Goal: Task Accomplishment & Management: Manage account settings

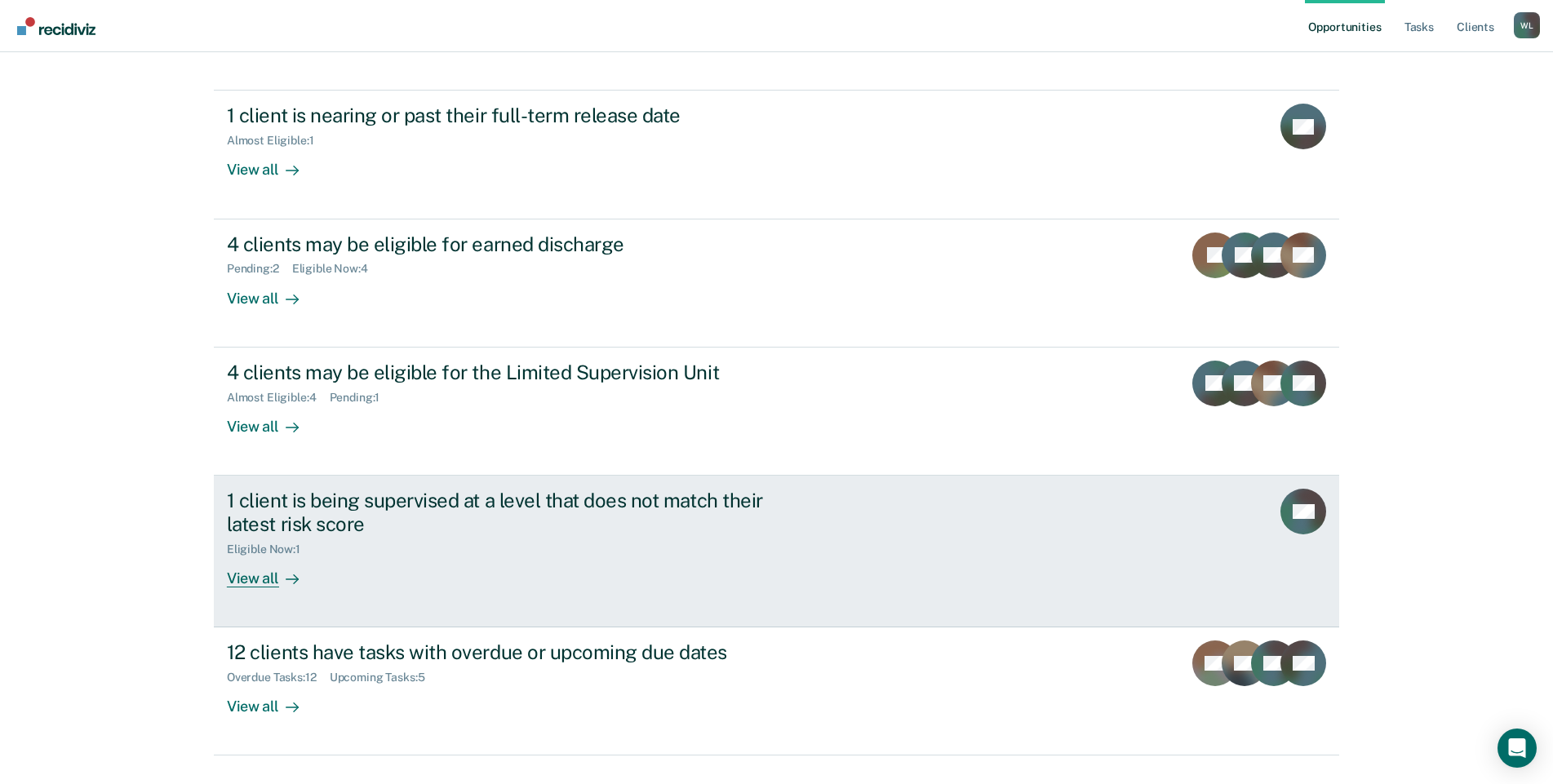
scroll to position [177, 0]
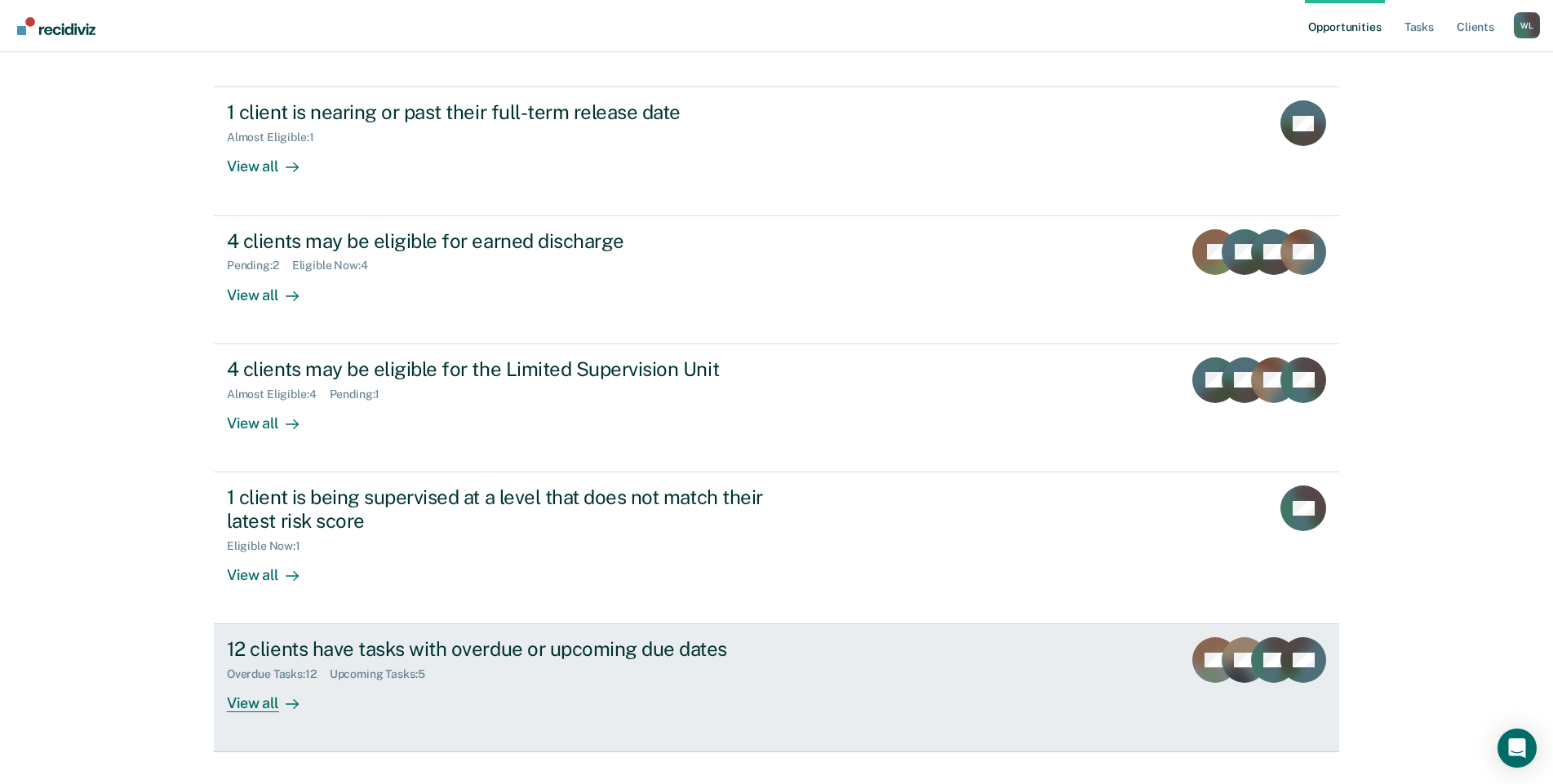
click at [263, 681] on div "View all" at bounding box center [273, 697] width 92 height 32
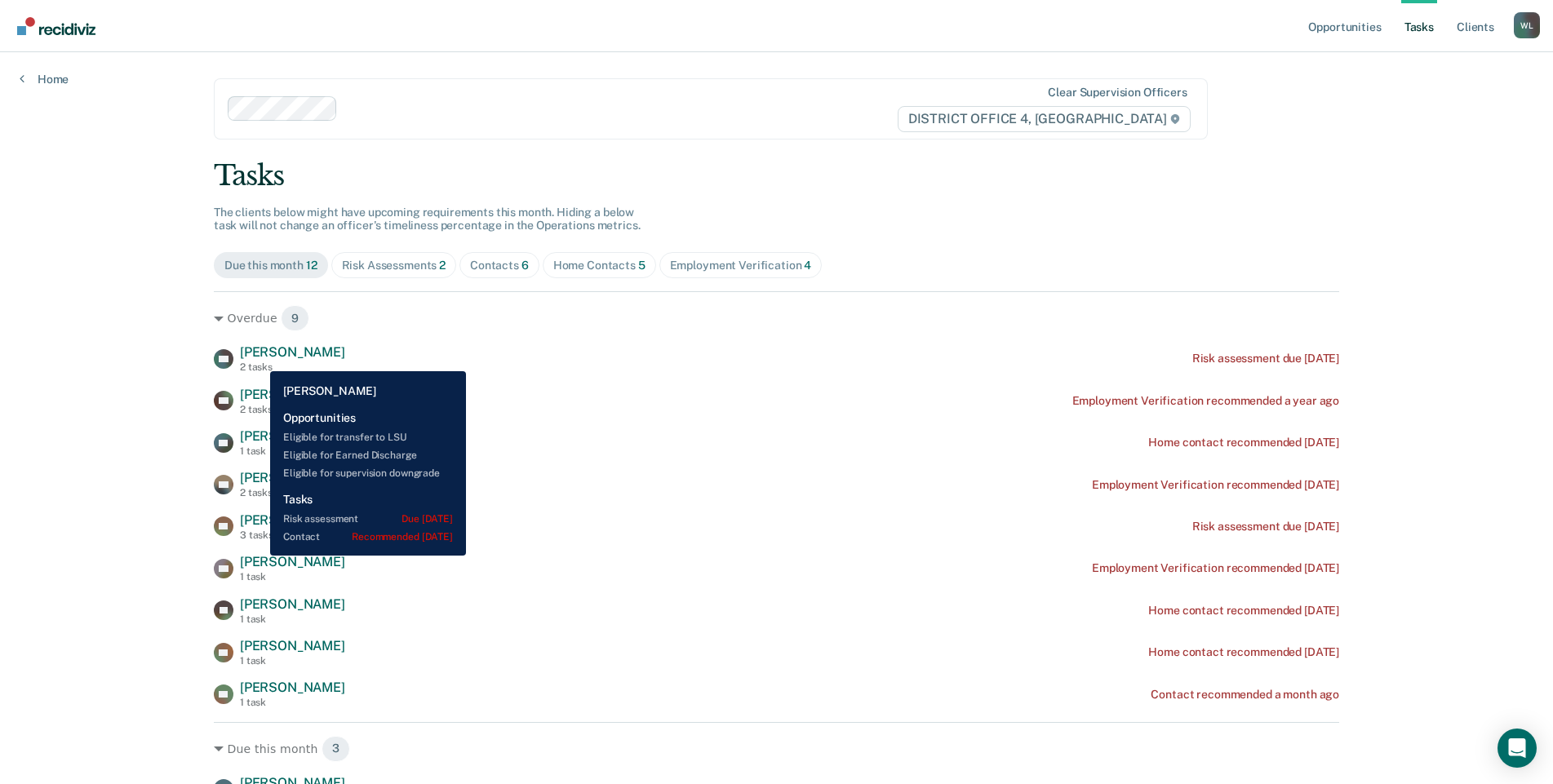
click at [258, 359] on span "[PERSON_NAME]" at bounding box center [292, 352] width 105 height 15
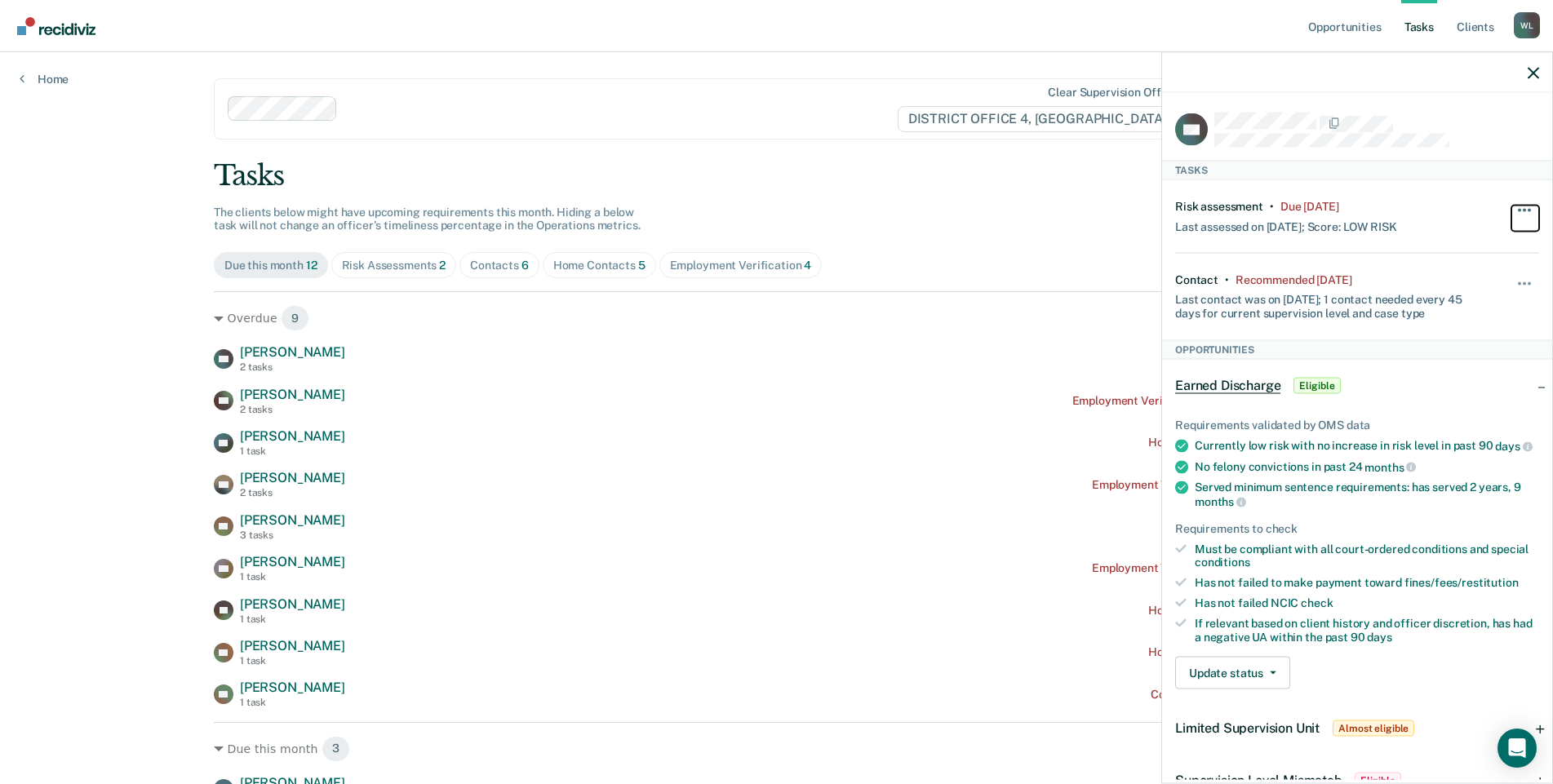
click at [1528, 208] on span "button" at bounding box center [1529, 209] width 3 height 3
click at [1457, 671] on div "Update status [PERSON_NAME] Mark Ineligible" at bounding box center [1357, 673] width 364 height 33
click at [1279, 686] on button "Update status" at bounding box center [1232, 673] width 115 height 33
click at [1407, 675] on div "Update status [PERSON_NAME] Mark Ineligible" at bounding box center [1357, 673] width 364 height 33
click at [1528, 282] on span "button" at bounding box center [1529, 283] width 3 height 3
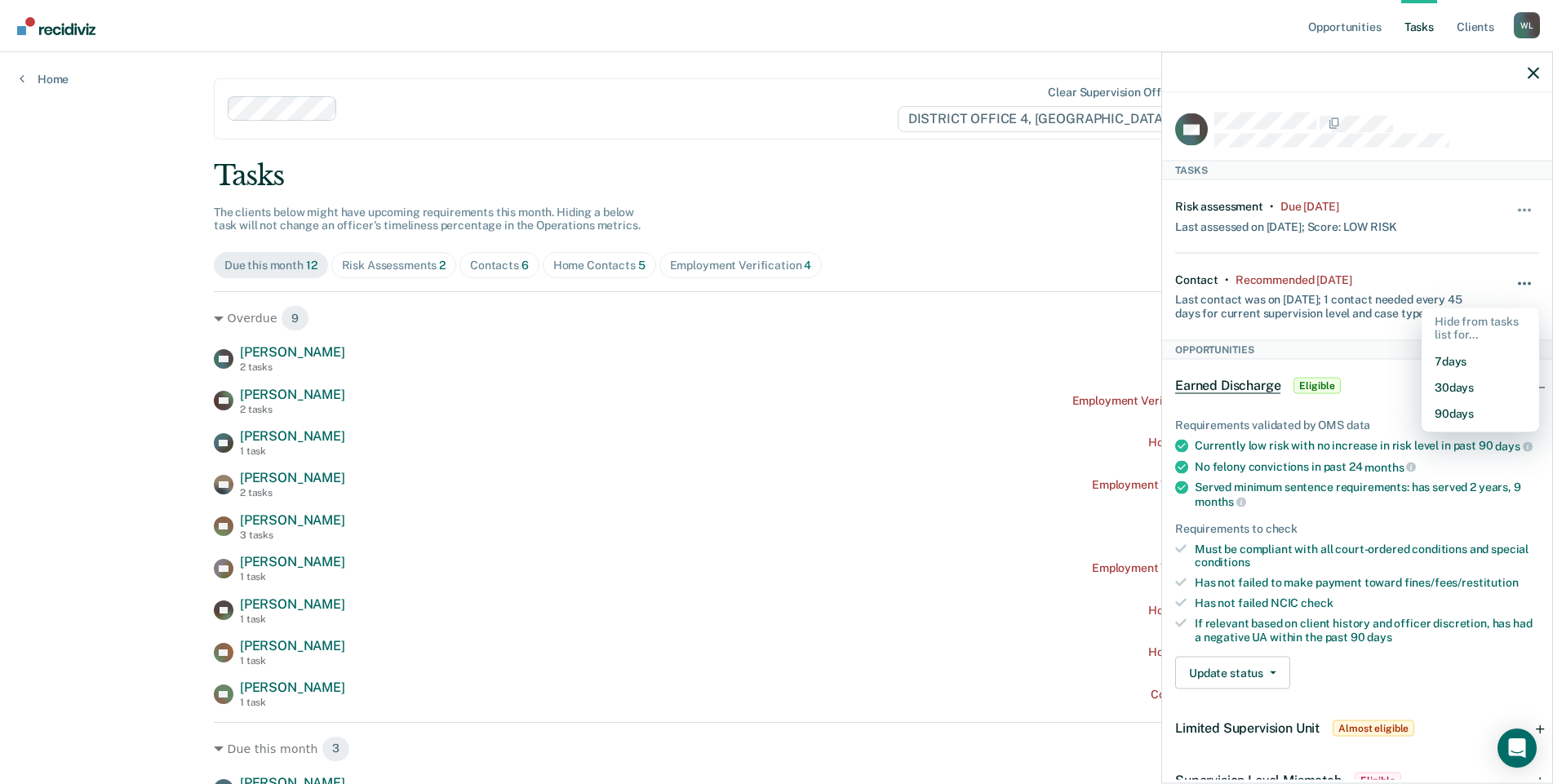
click at [1512, 283] on button "button" at bounding box center [1525, 291] width 28 height 26
click at [1530, 76] on icon "button" at bounding box center [1534, 73] width 12 height 12
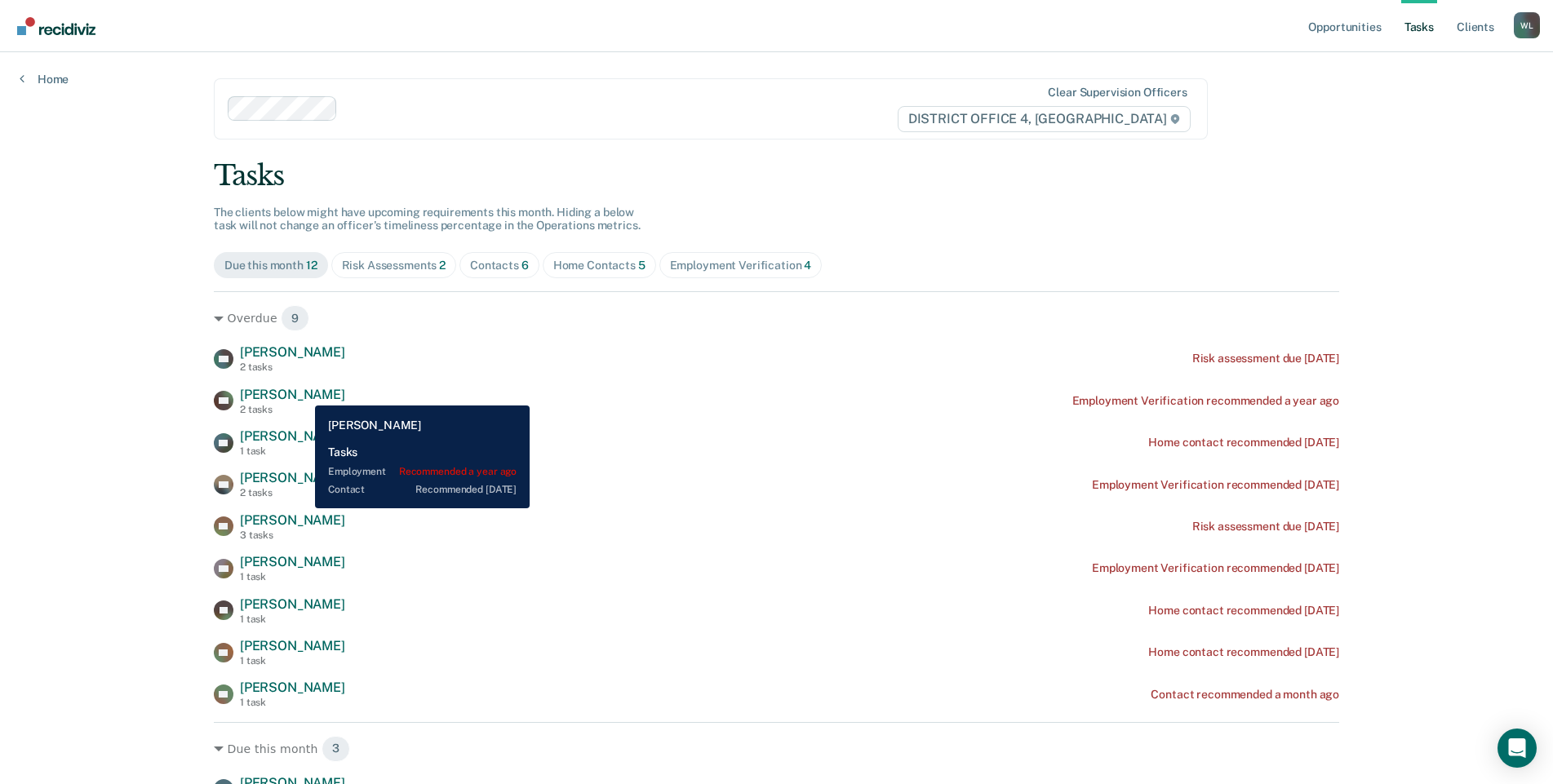
click at [303, 393] on span "[PERSON_NAME]" at bounding box center [292, 395] width 105 height 15
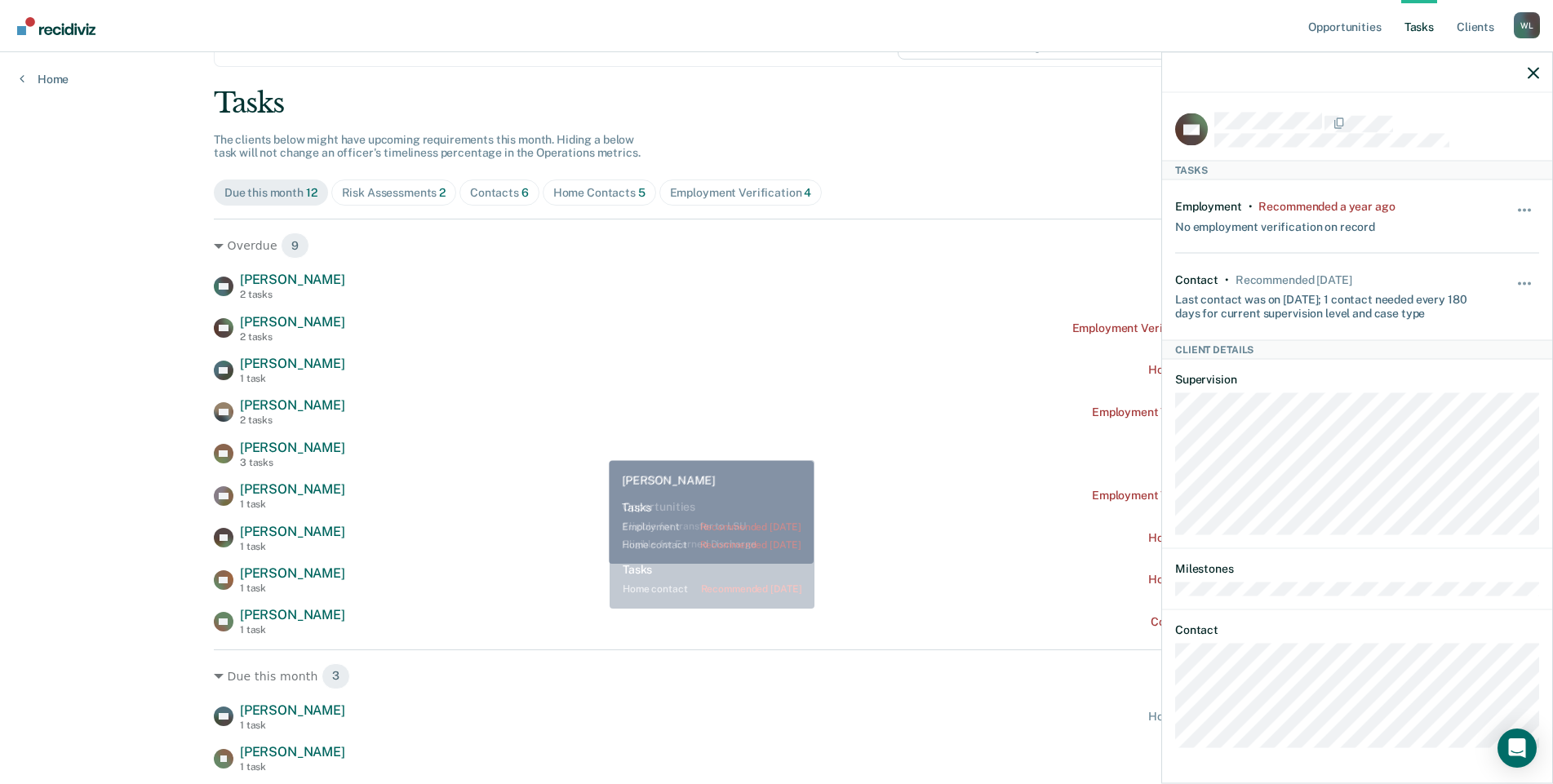
scroll to position [169, 0]
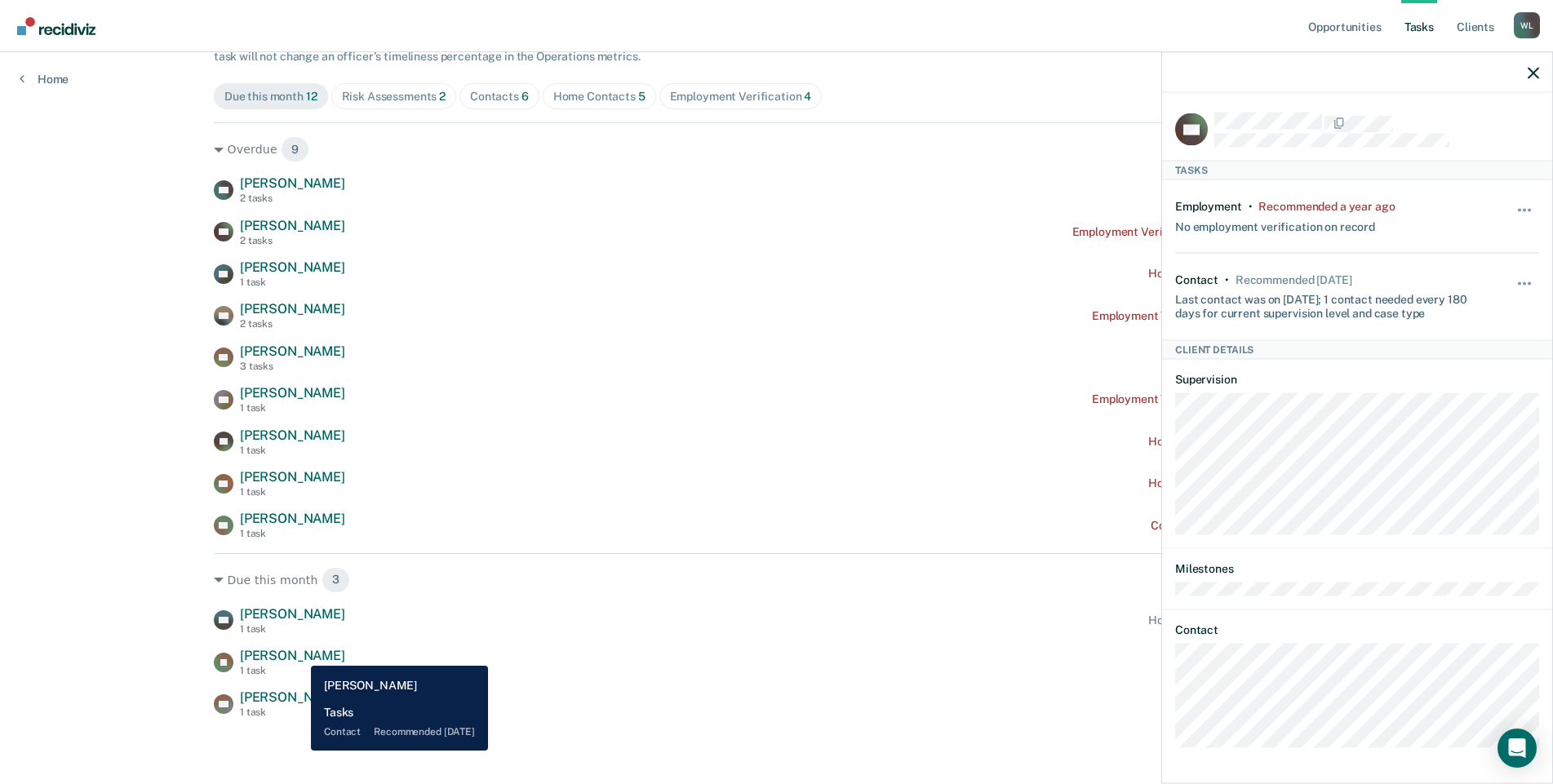
click at [299, 654] on span "[PERSON_NAME]" at bounding box center [292, 655] width 105 height 15
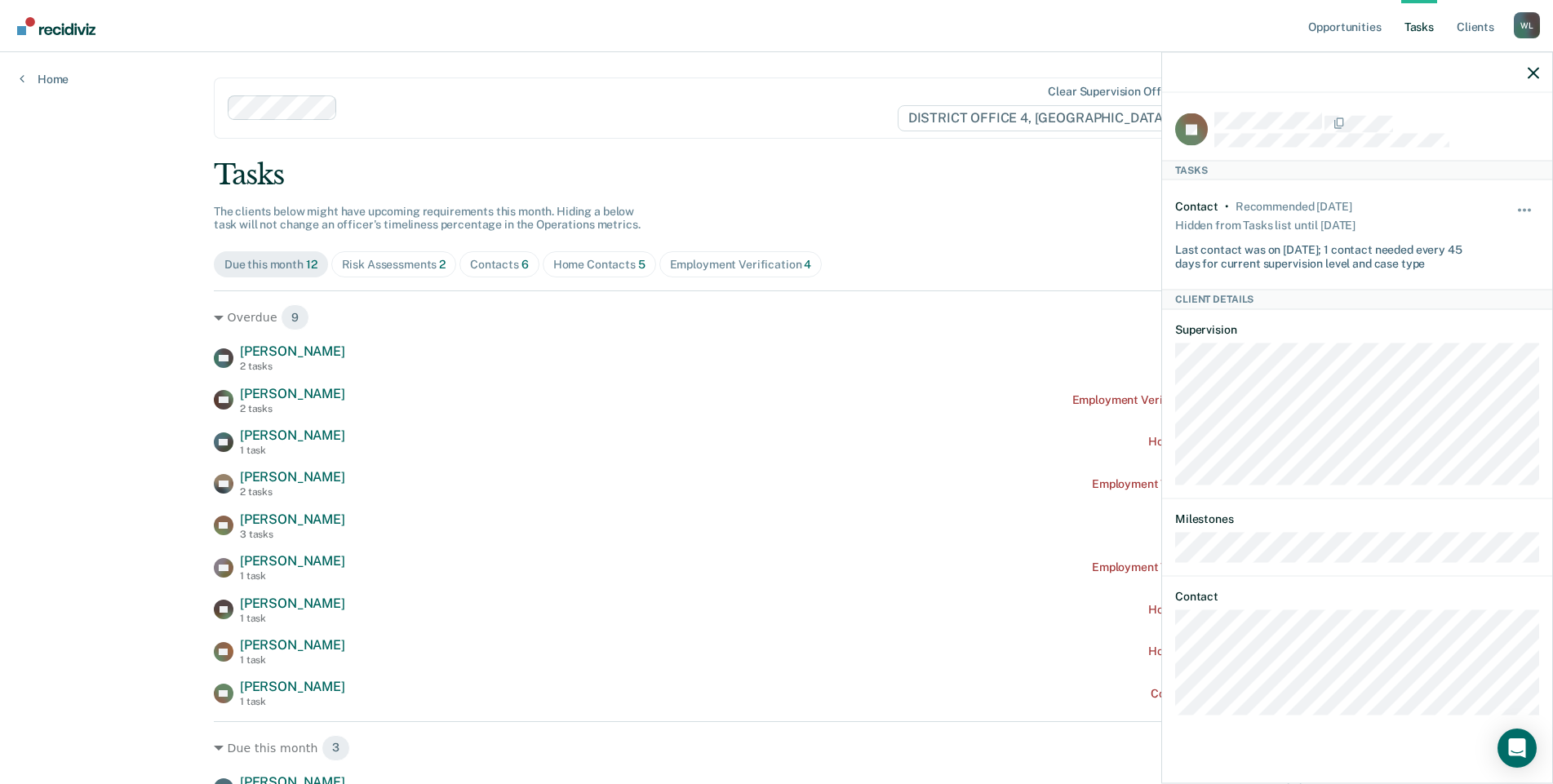
scroll to position [0, 0]
click at [1539, 73] on icon "button" at bounding box center [1534, 73] width 12 height 12
